Goal: Information Seeking & Learning: Learn about a topic

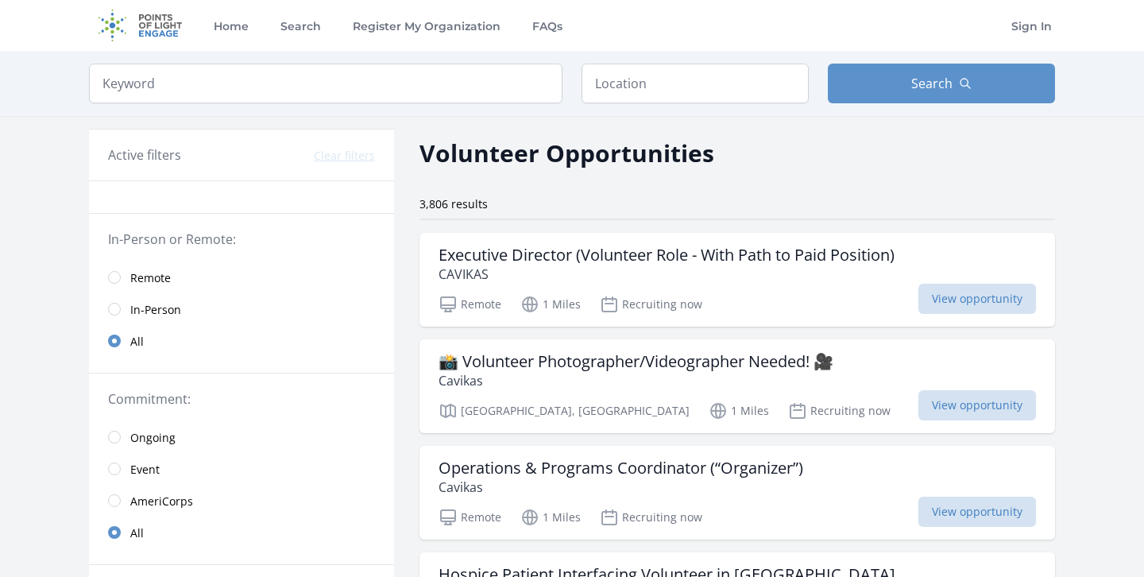
click at [119, 268] on link "Remote" at bounding box center [241, 277] width 305 height 32
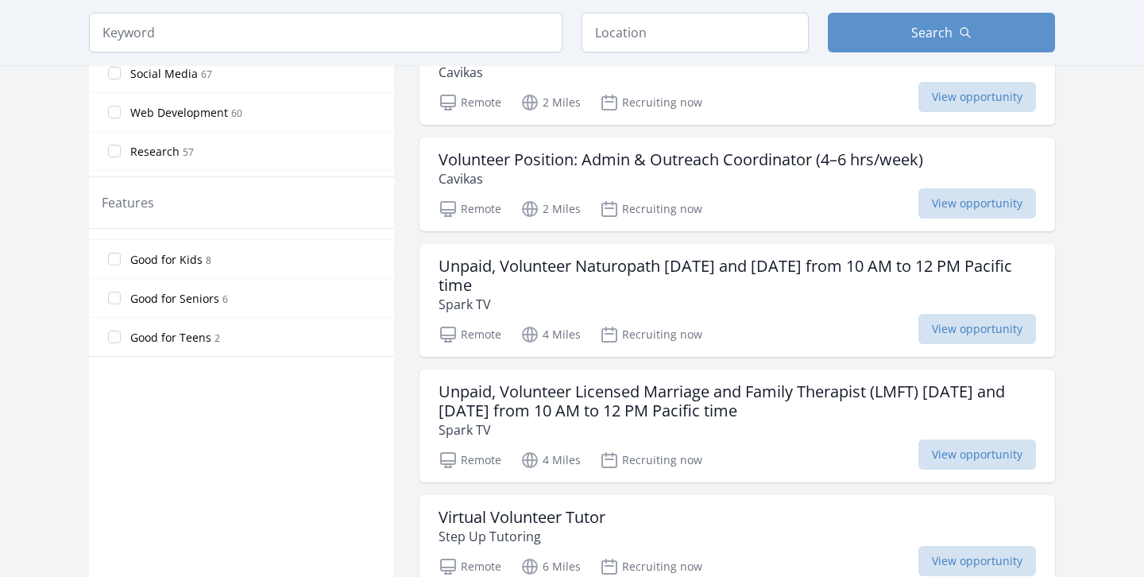
scroll to position [140, 0]
click at [119, 338] on input "Good for Teens 2" at bounding box center [114, 341] width 13 height 13
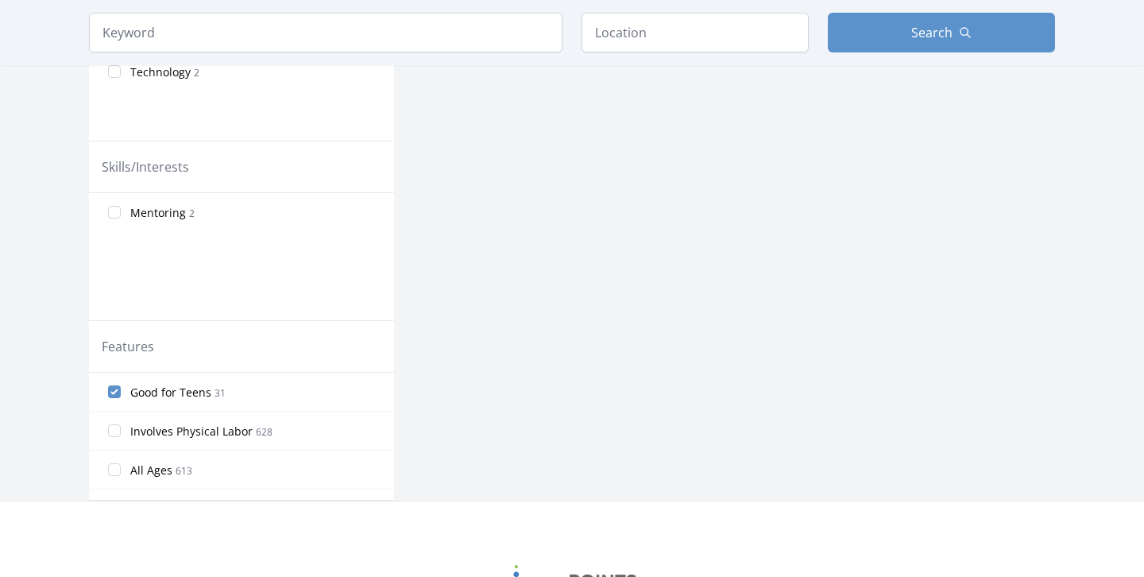
scroll to position [738, 0]
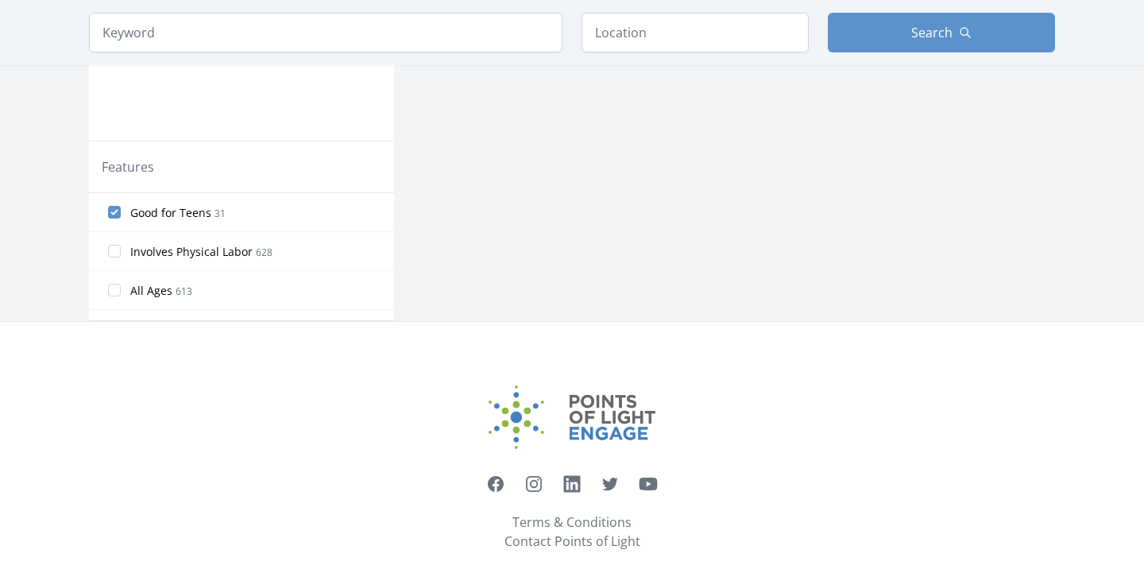
click at [122, 296] on label "All Ages 613" at bounding box center [241, 290] width 305 height 32
click at [121, 296] on input "All Ages 613" at bounding box center [114, 290] width 13 height 13
click at [118, 211] on input "Good for Teens 31" at bounding box center [114, 212] width 13 height 13
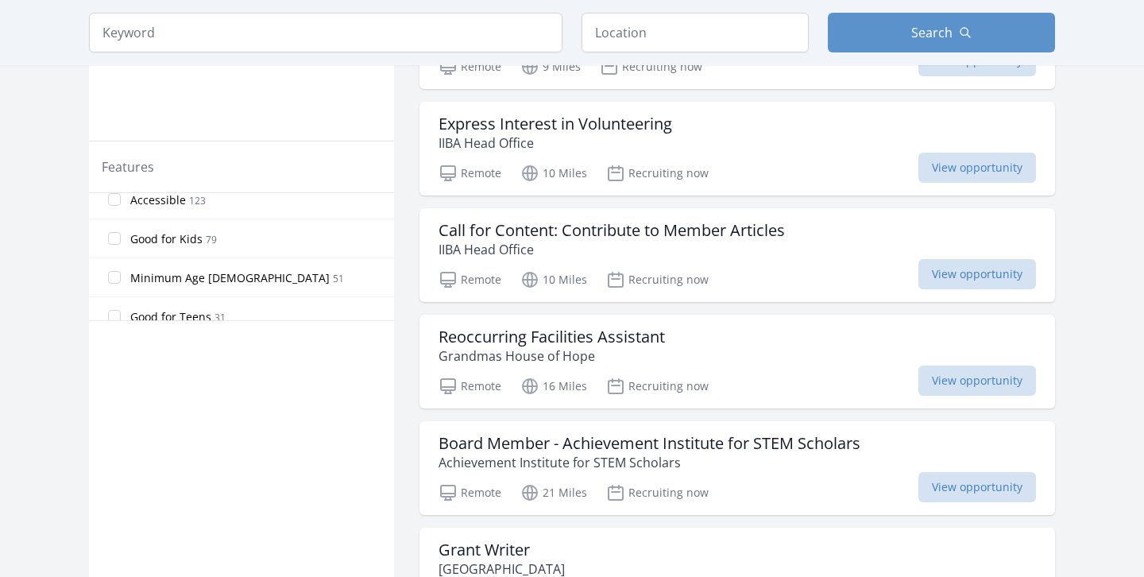
scroll to position [312, 0]
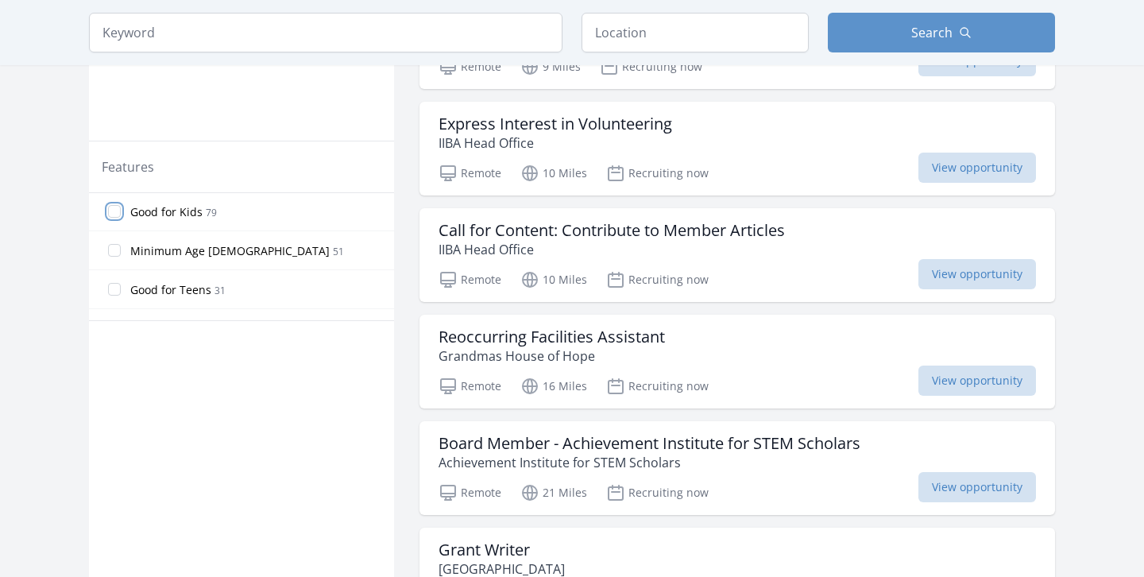
click at [110, 210] on input "Good for Kids 79" at bounding box center [114, 211] width 13 height 13
click at [115, 211] on input "All Ages 613" at bounding box center [114, 212] width 13 height 13
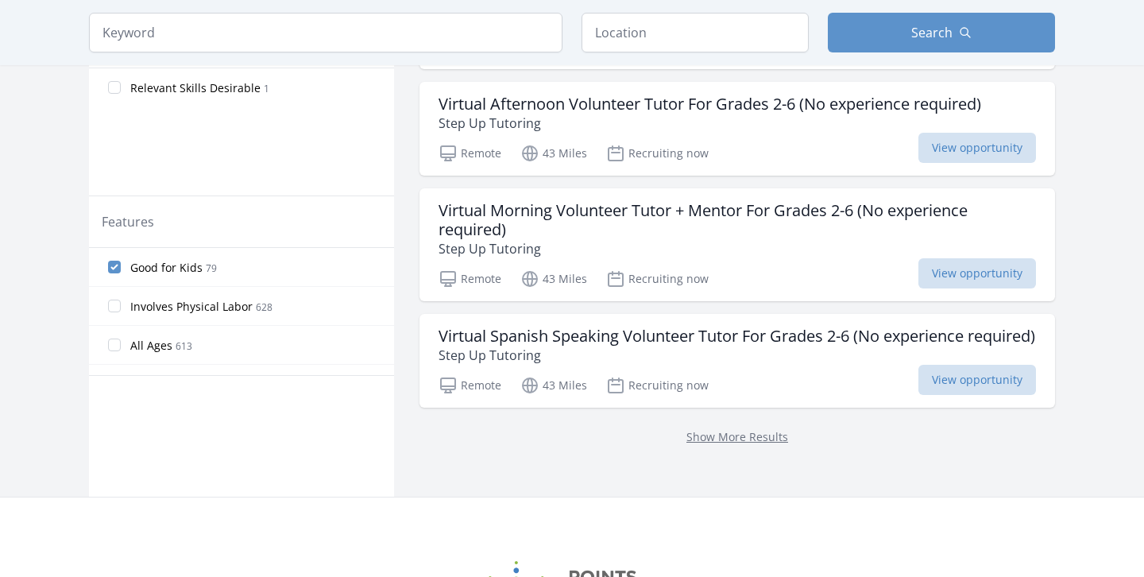
scroll to position [688, 0]
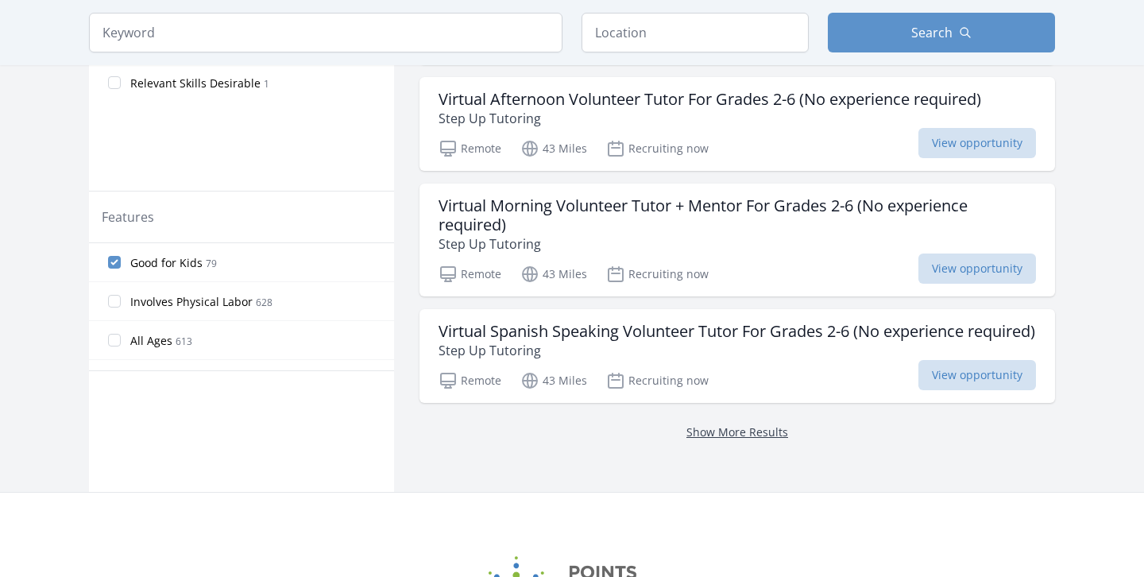
click at [744, 439] on link "Show More Results" at bounding box center [737, 431] width 102 height 15
click at [710, 439] on link "Show More Results" at bounding box center [737, 431] width 102 height 15
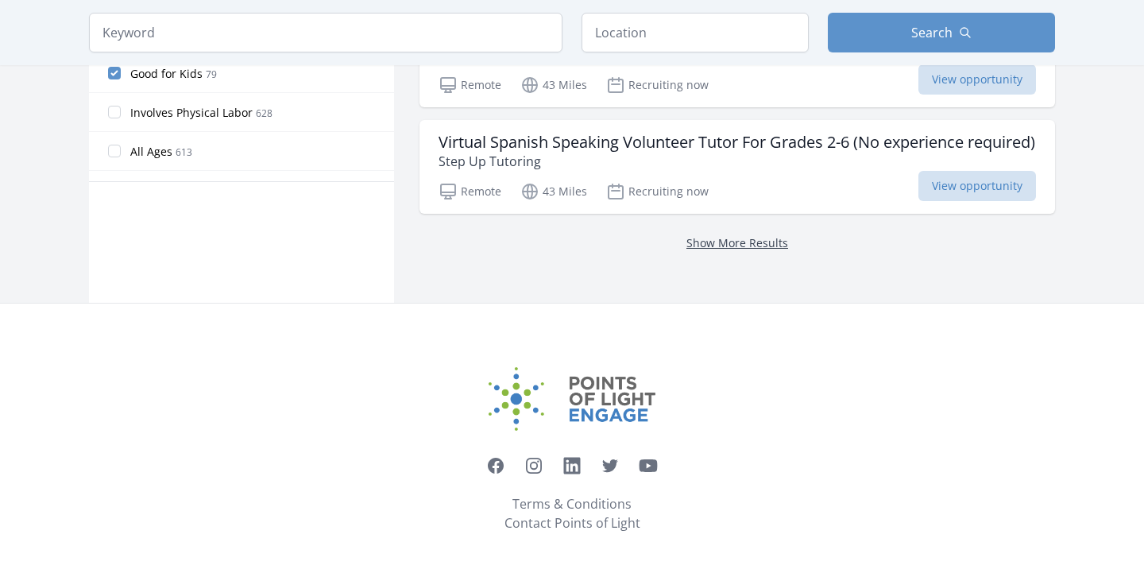
scroll to position [896, 0]
click at [743, 247] on link "Show More Results" at bounding box center [737, 242] width 102 height 15
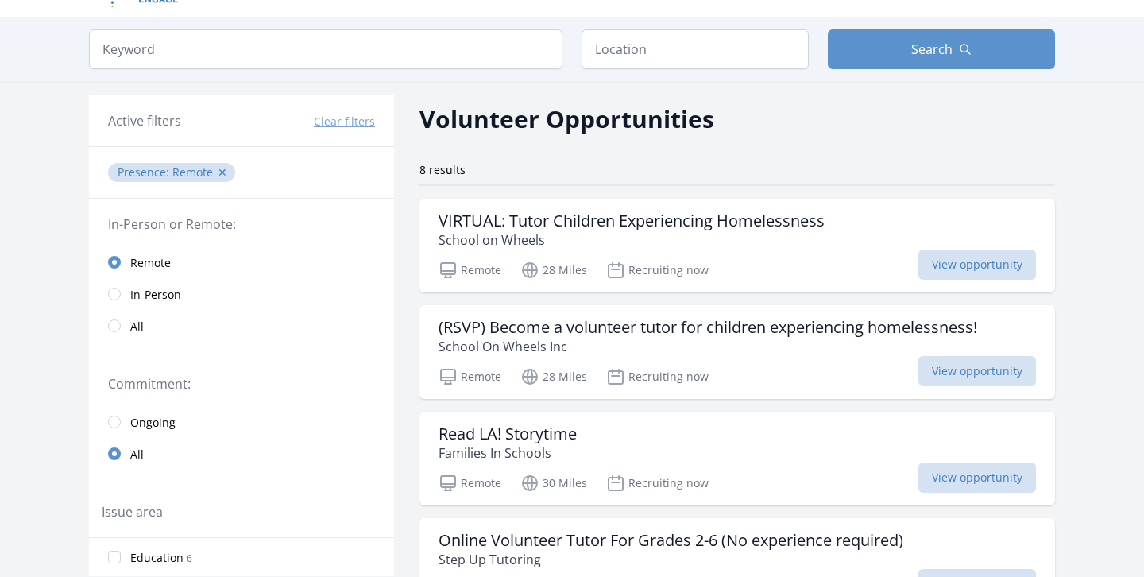
scroll to position [23, 0]
